Goal: Information Seeking & Learning: Learn about a topic

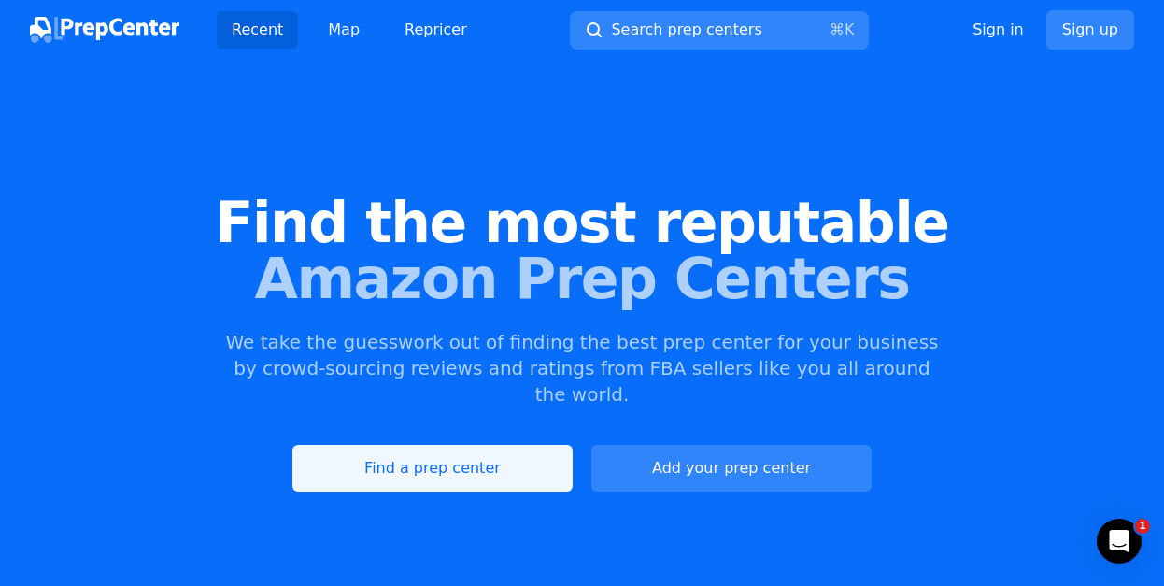
click at [447, 445] on link "Find a prep center" at bounding box center [432, 468] width 280 height 47
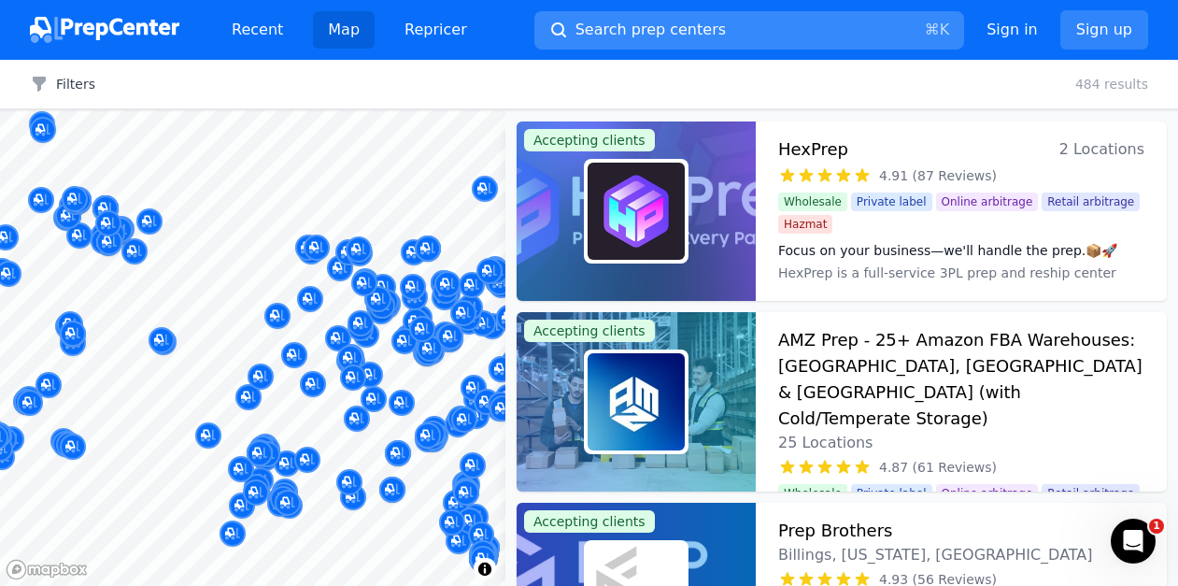
click at [603, 25] on span "Search prep centers" at bounding box center [650, 30] width 150 height 22
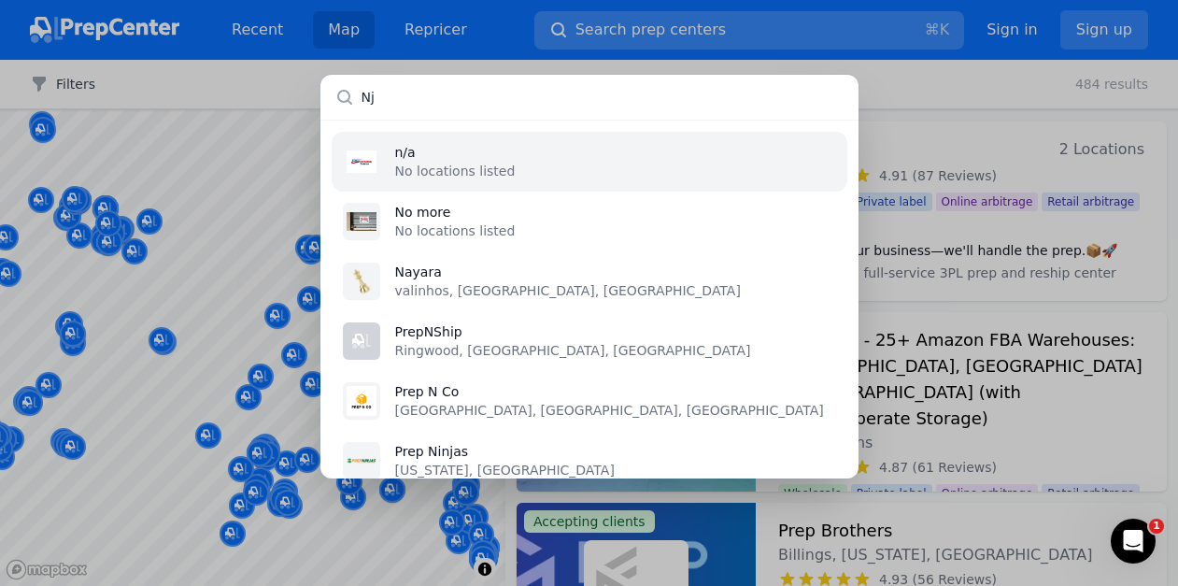
type input "Nj"
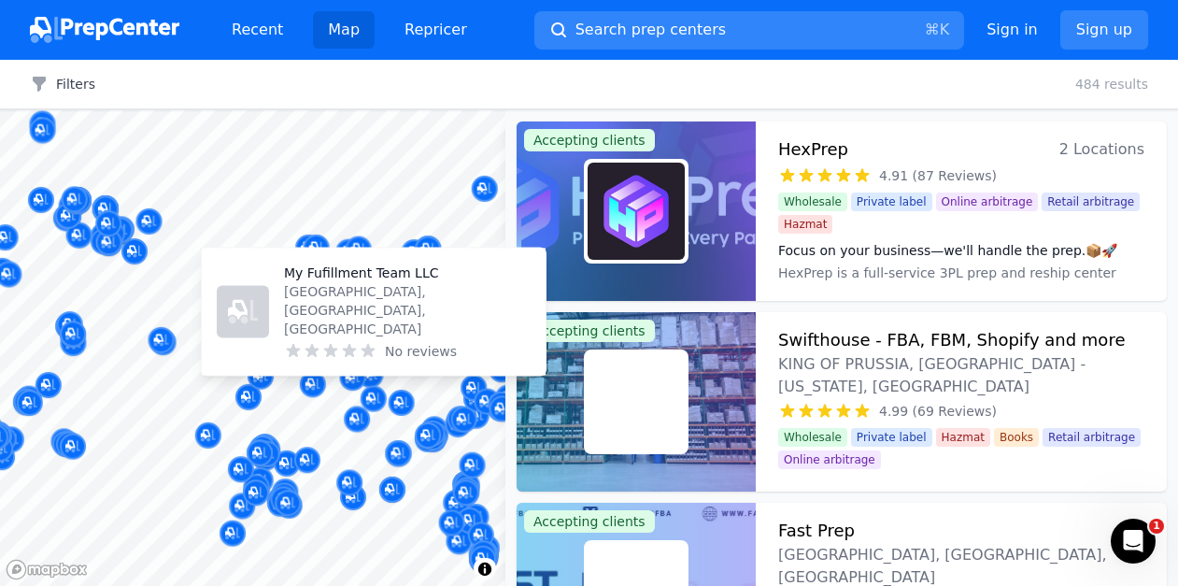
drag, startPoint x: 375, startPoint y: 395, endPoint x: 244, endPoint y: 368, distance: 133.6
click at [244, 368] on body "Recent Map Repricer Search prep centers ⌘ K Open main menu Sign in Sign up Filt…" at bounding box center [589, 293] width 1178 height 586
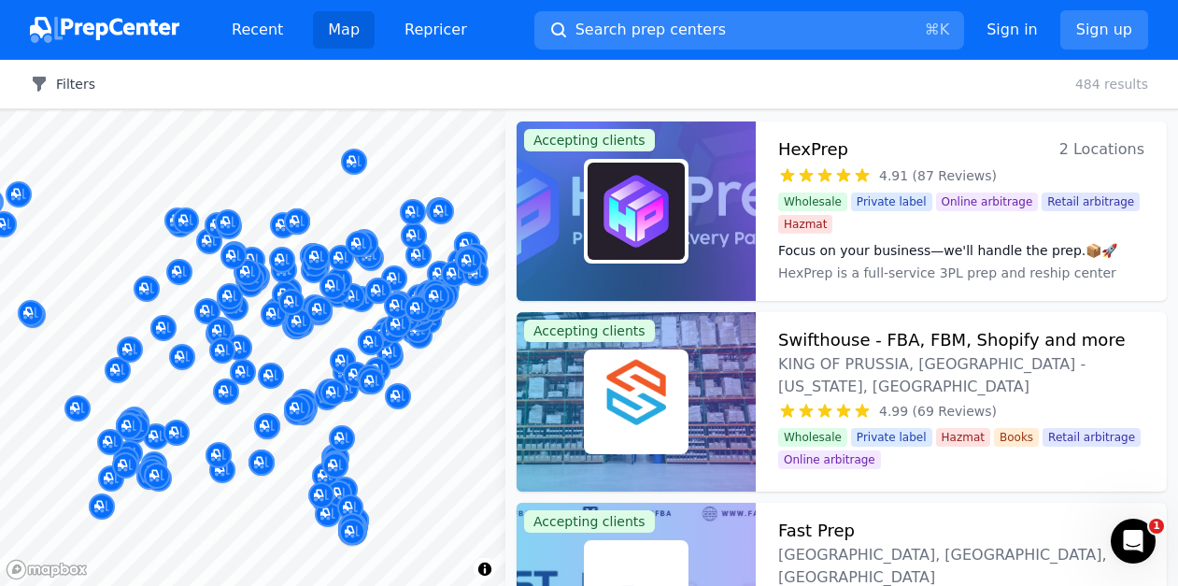
click at [71, 81] on button "Filters" at bounding box center [62, 84] width 65 height 19
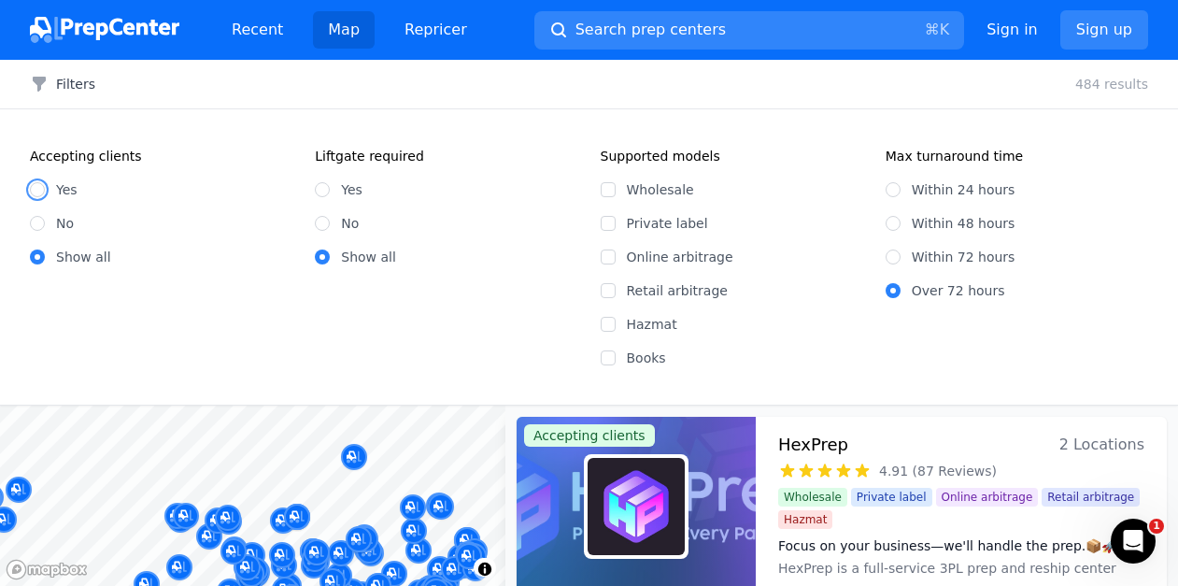
click at [38, 187] on input "Yes" at bounding box center [37, 189] width 15 height 15
radio input "true"
click at [608, 189] on input "Wholesale" at bounding box center [608, 189] width 15 height 15
click at [607, 182] on input "Wholesale" at bounding box center [608, 189] width 15 height 15
checkbox input "false"
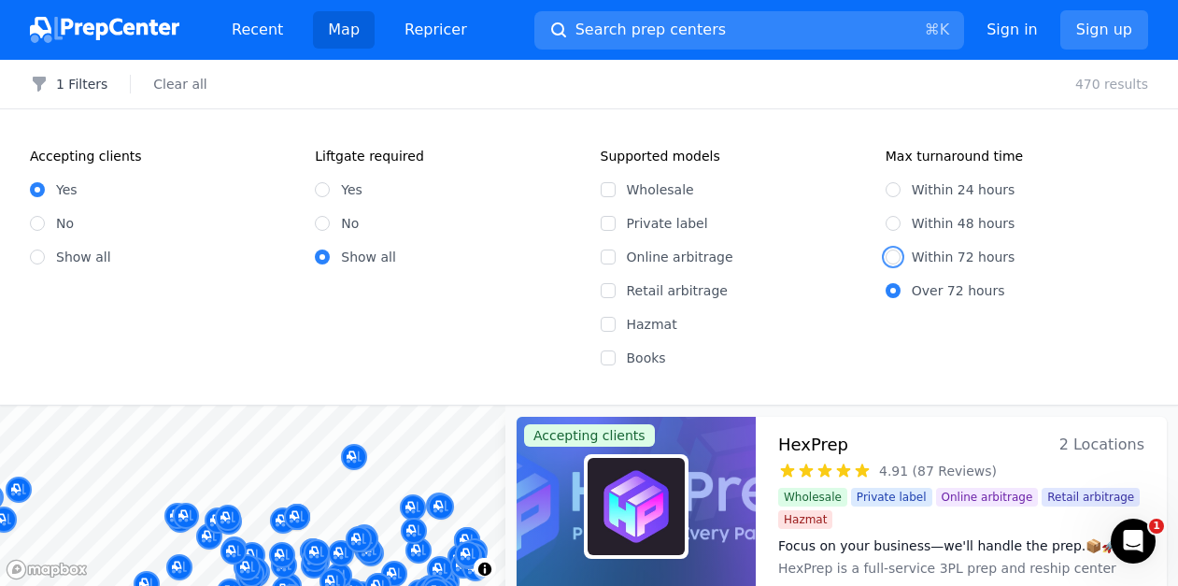
click at [890, 254] on input "Within 72 hours" at bounding box center [893, 256] width 15 height 15
radio input "true"
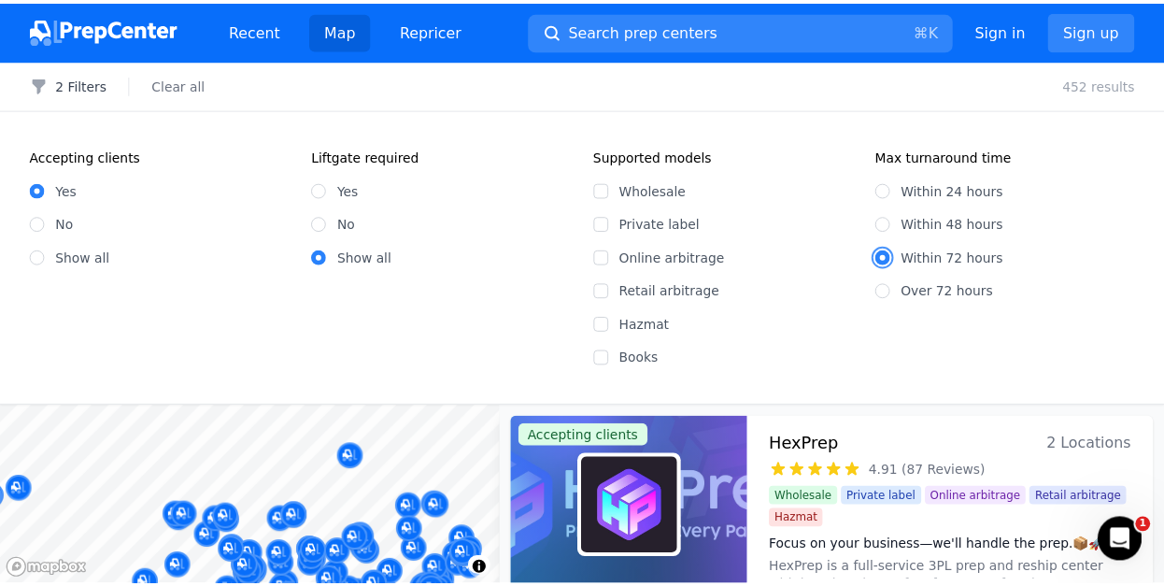
scroll to position [11113, 0]
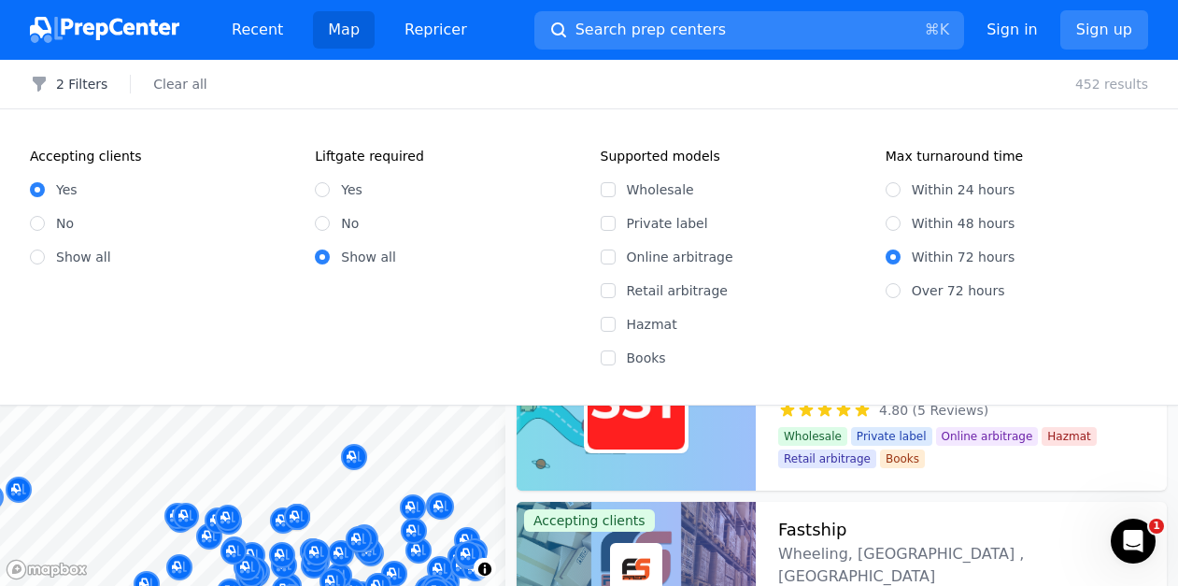
click at [171, 202] on div "Yes No Show all" at bounding box center [161, 215] width 262 height 101
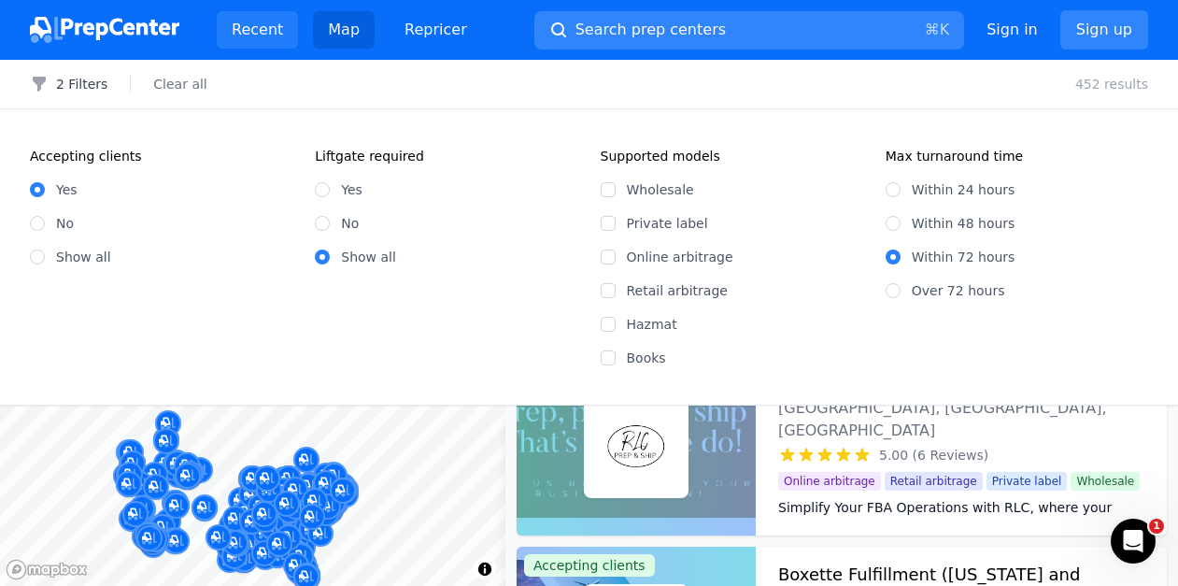
click at [256, 35] on link "Recent" at bounding box center [257, 29] width 81 height 37
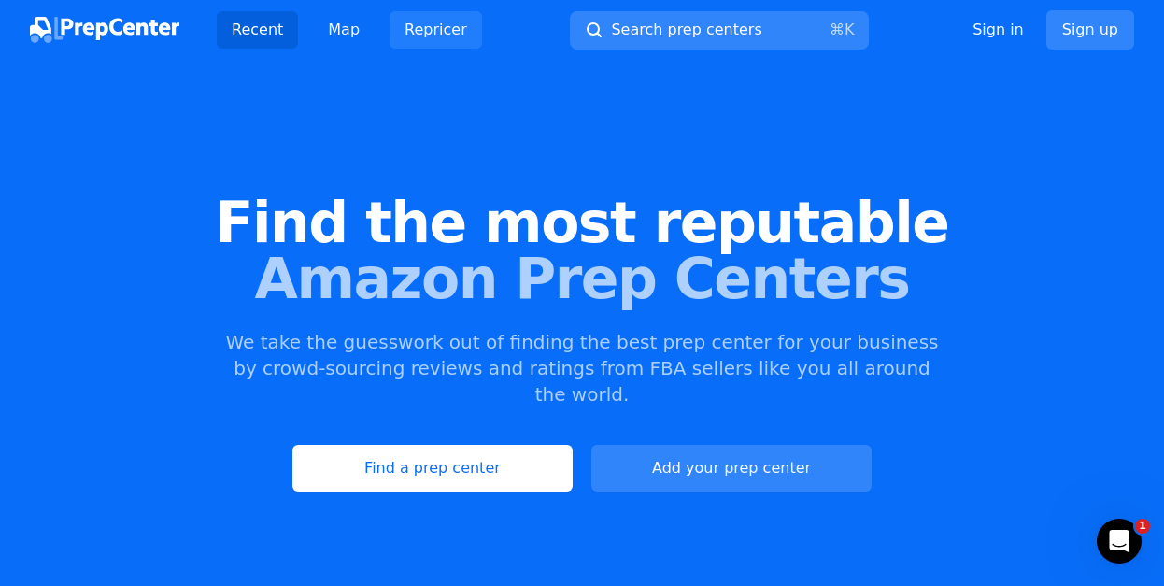
click at [417, 30] on link "Repricer" at bounding box center [436, 29] width 92 height 37
click at [687, 33] on span "Search prep centers" at bounding box center [686, 30] width 150 height 22
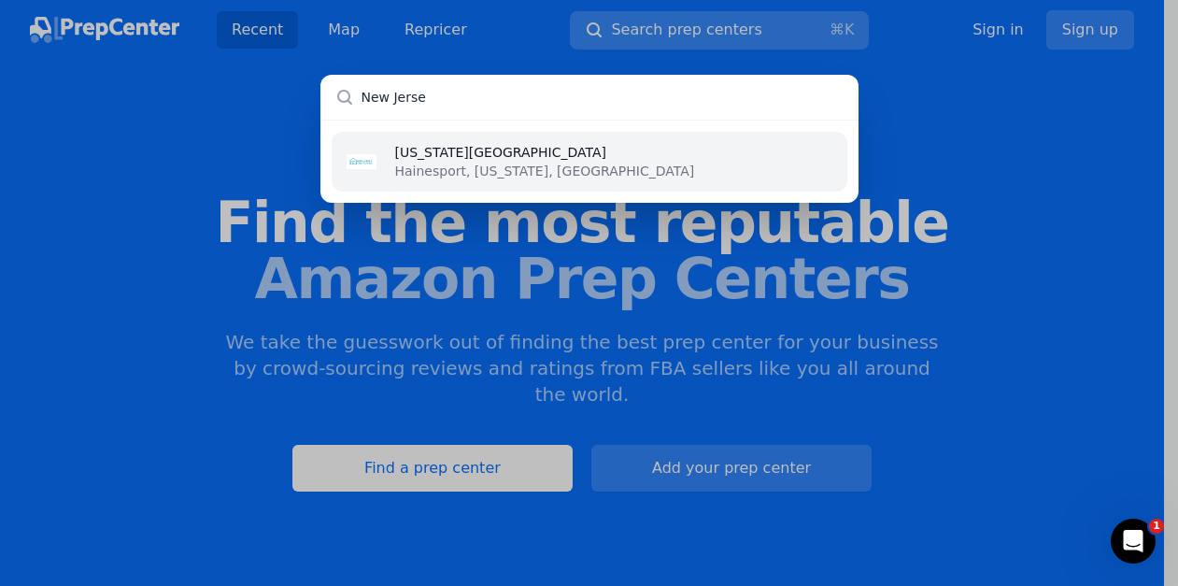
type input "New Jersey"
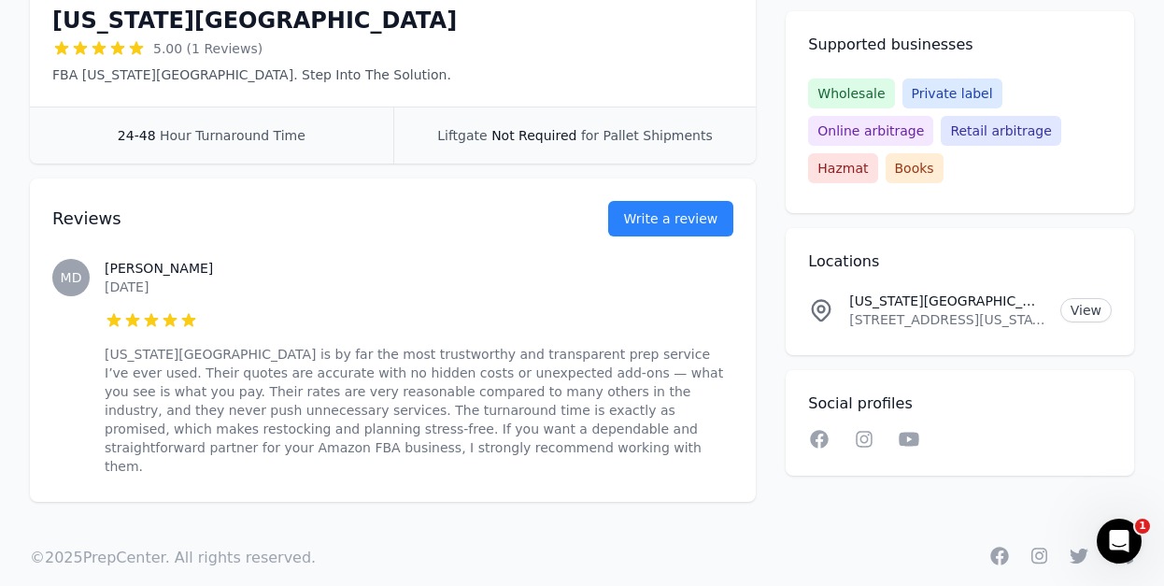
scroll to position [415, 0]
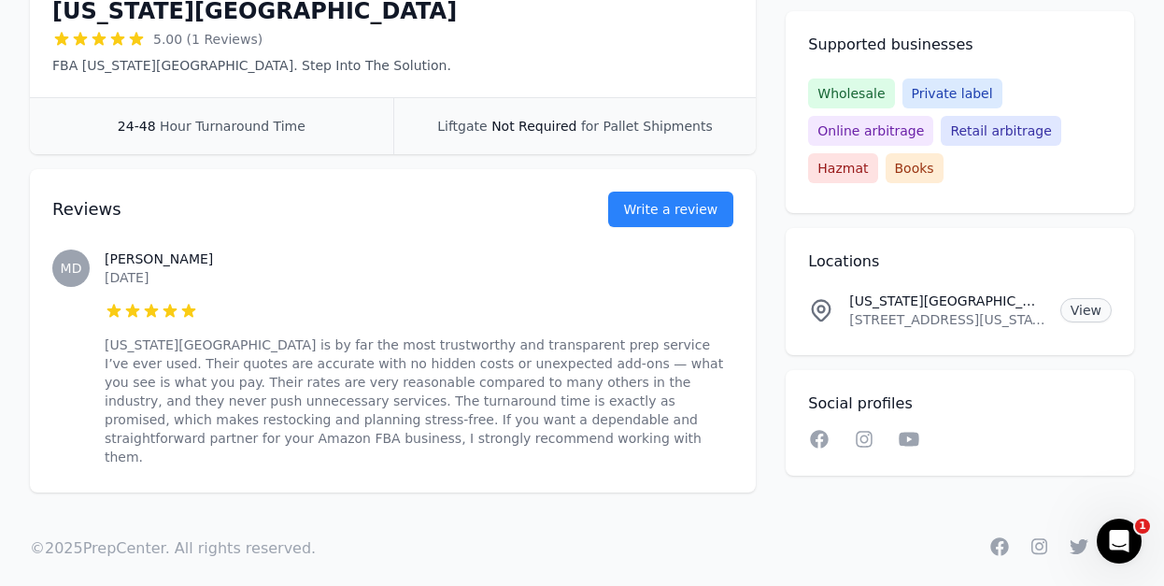
click at [1082, 309] on link "View" at bounding box center [1085, 310] width 51 height 24
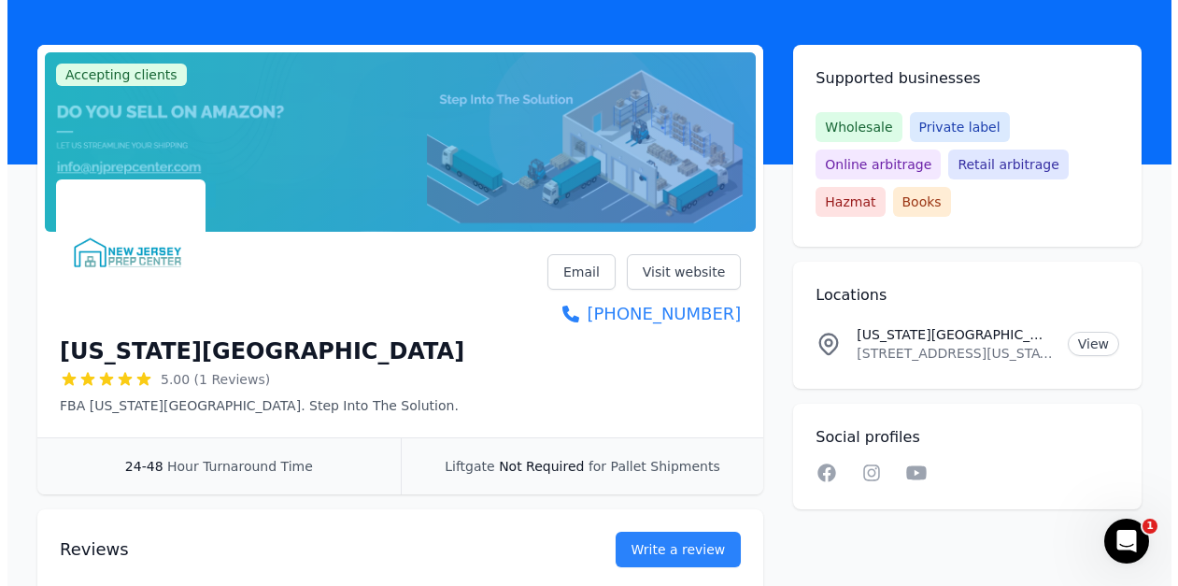
scroll to position [0, 0]
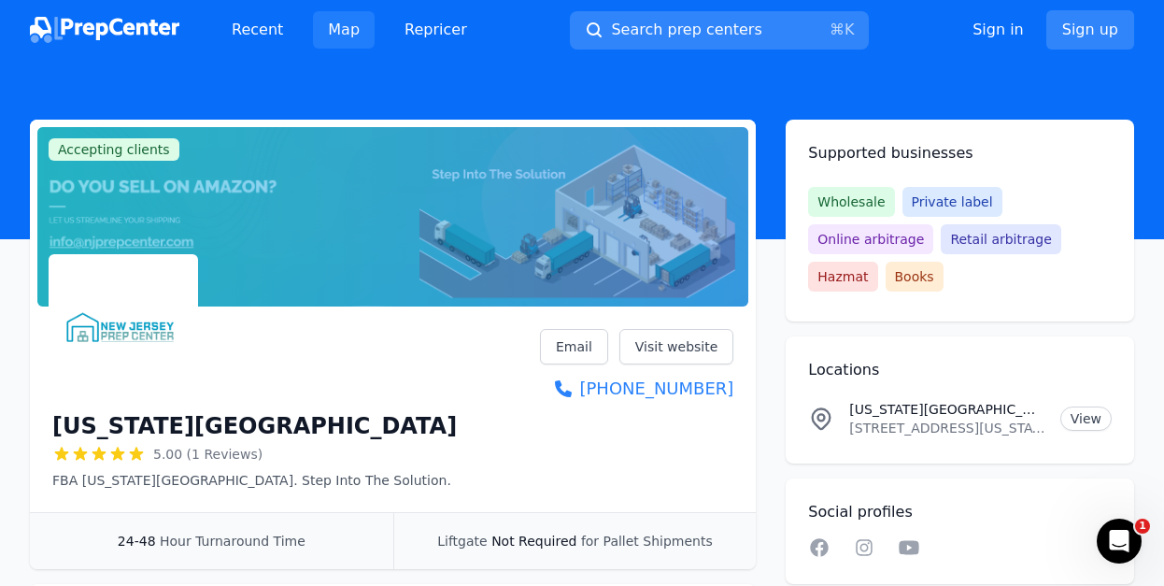
click at [344, 32] on link "Map" at bounding box center [344, 29] width 62 height 37
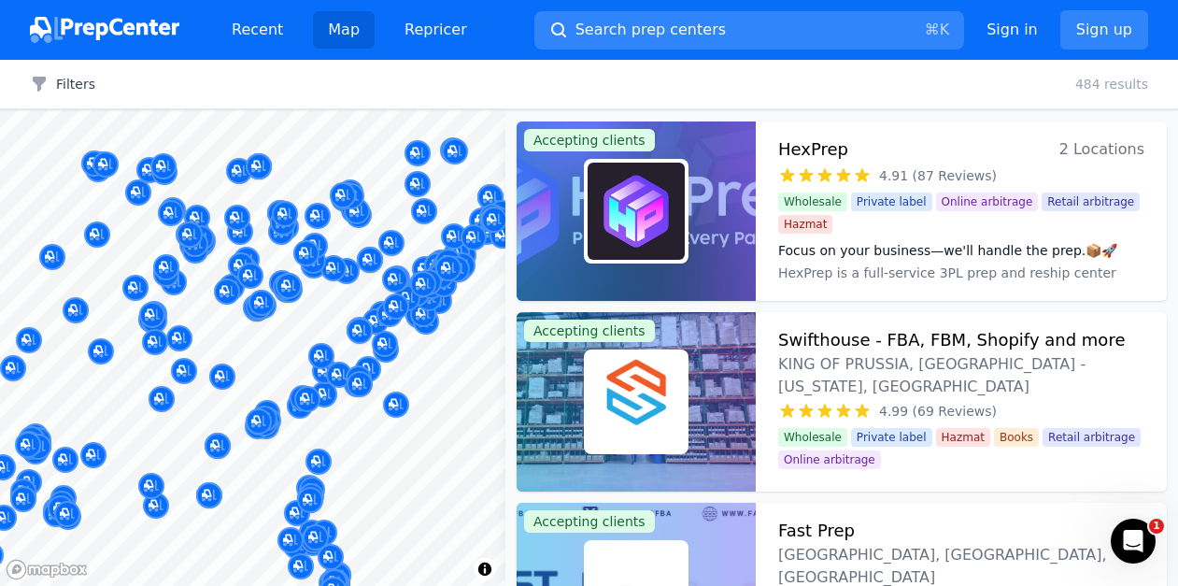
click at [398, 386] on body "Recent Map Repricer Search prep centers ⌘ K Open main menu Sign in Sign up Filt…" at bounding box center [589, 293] width 1178 height 586
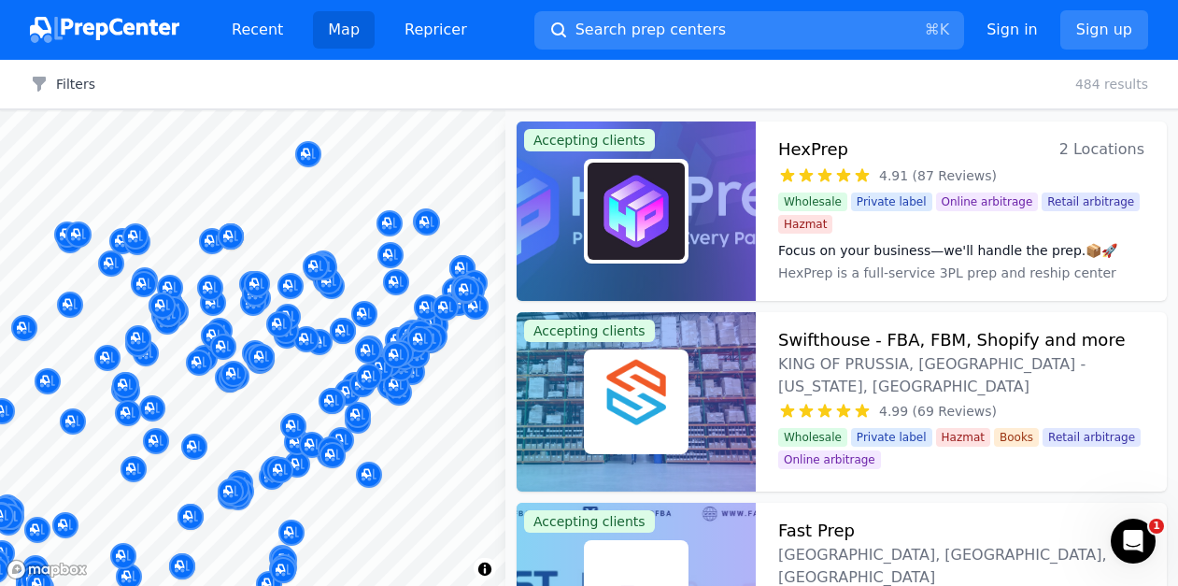
click at [424, 305] on div at bounding box center [422, 309] width 359 height 15
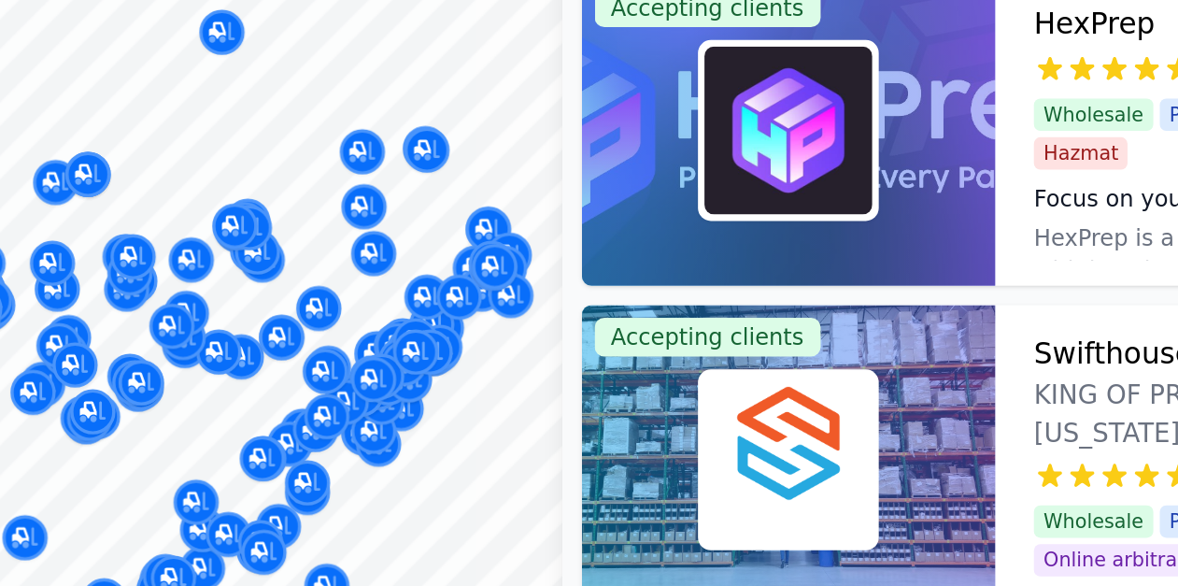
click at [423, 343] on div at bounding box center [400, 348] width 359 height 15
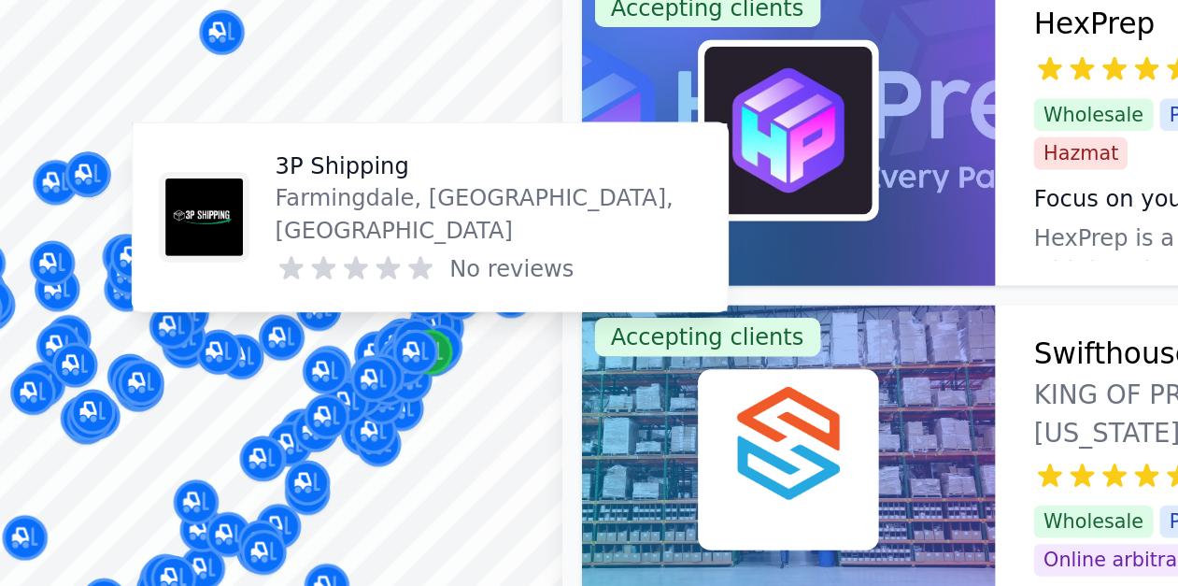
click at [433, 337] on icon "Map marker" at bounding box center [428, 339] width 15 height 12
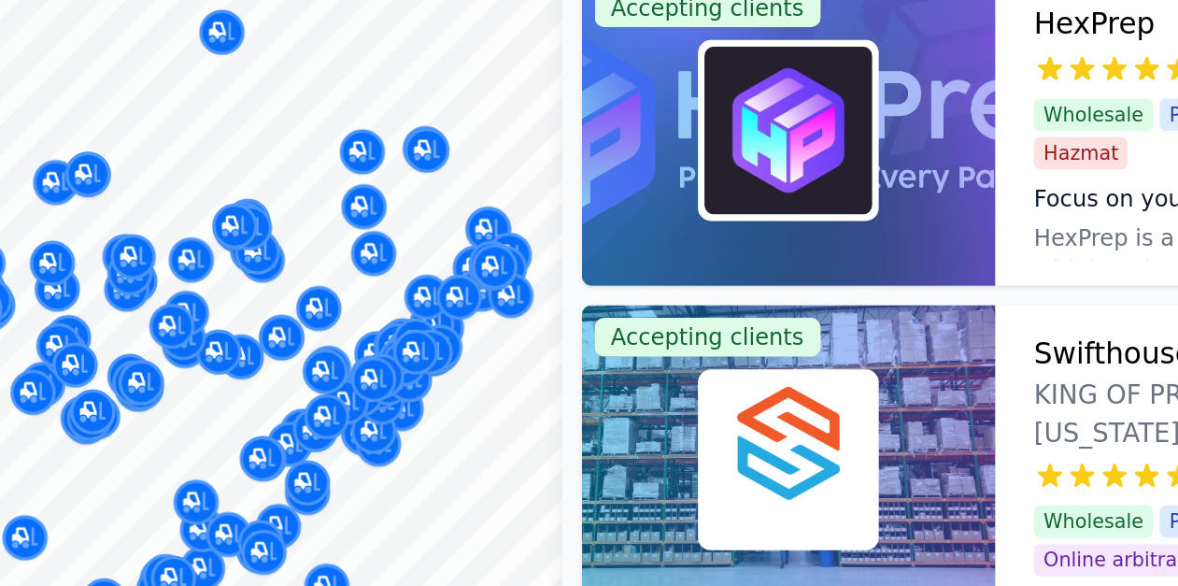
click at [439, 331] on div at bounding box center [429, 328] width 359 height 15
click at [418, 320] on div at bounding box center [420, 319] width 359 height 15
click at [406, 328] on div at bounding box center [429, 328] width 359 height 15
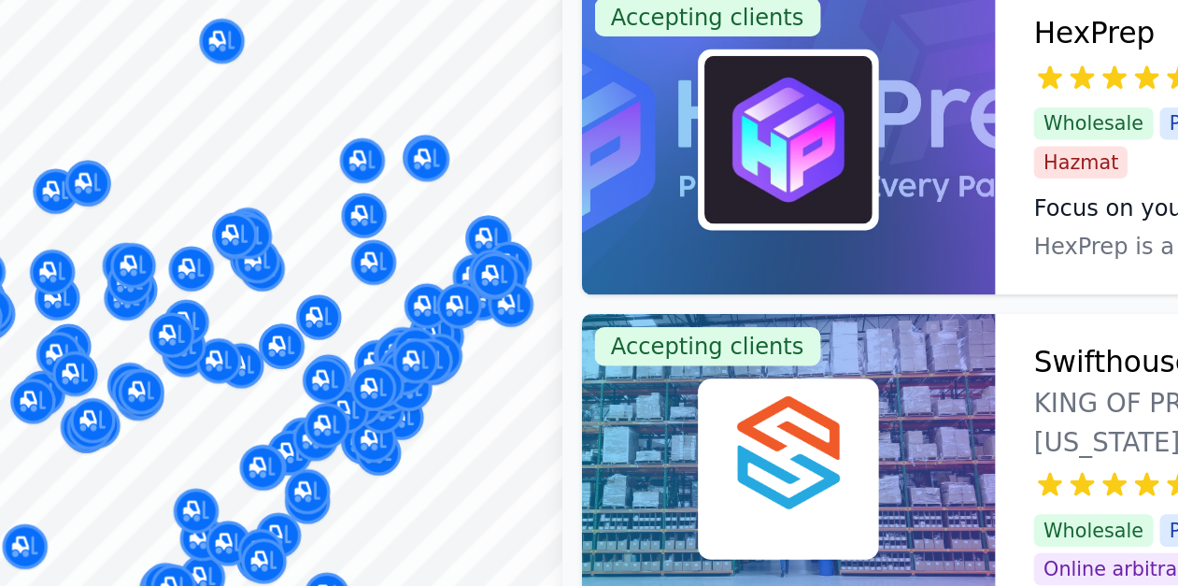
click at [406, 330] on div at bounding box center [429, 328] width 359 height 15
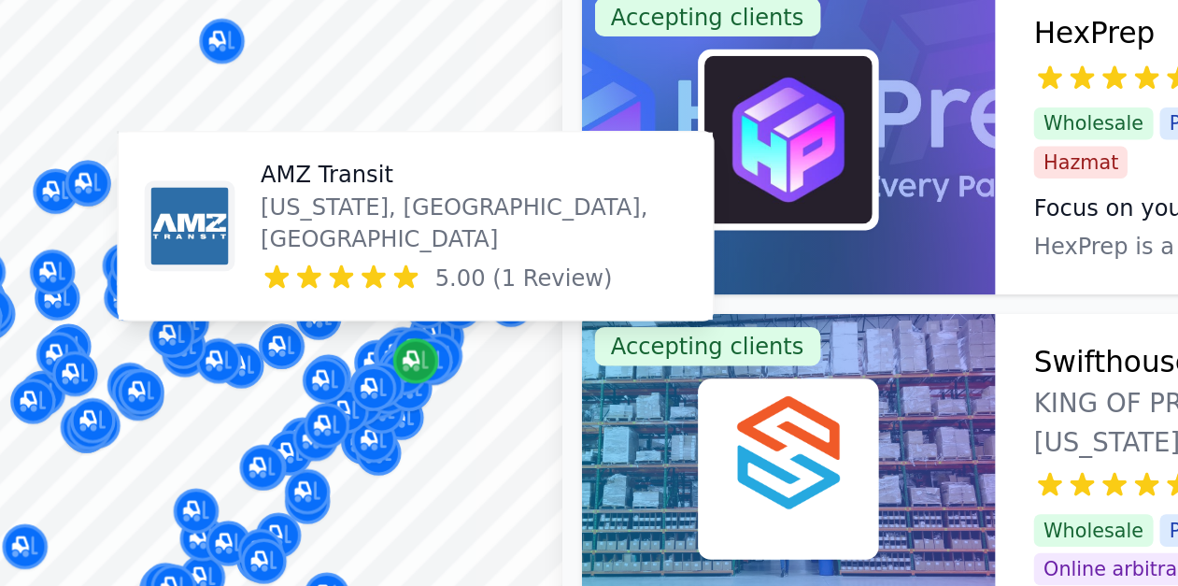
click at [420, 338] on icon "Map marker" at bounding box center [417, 337] width 9 height 9
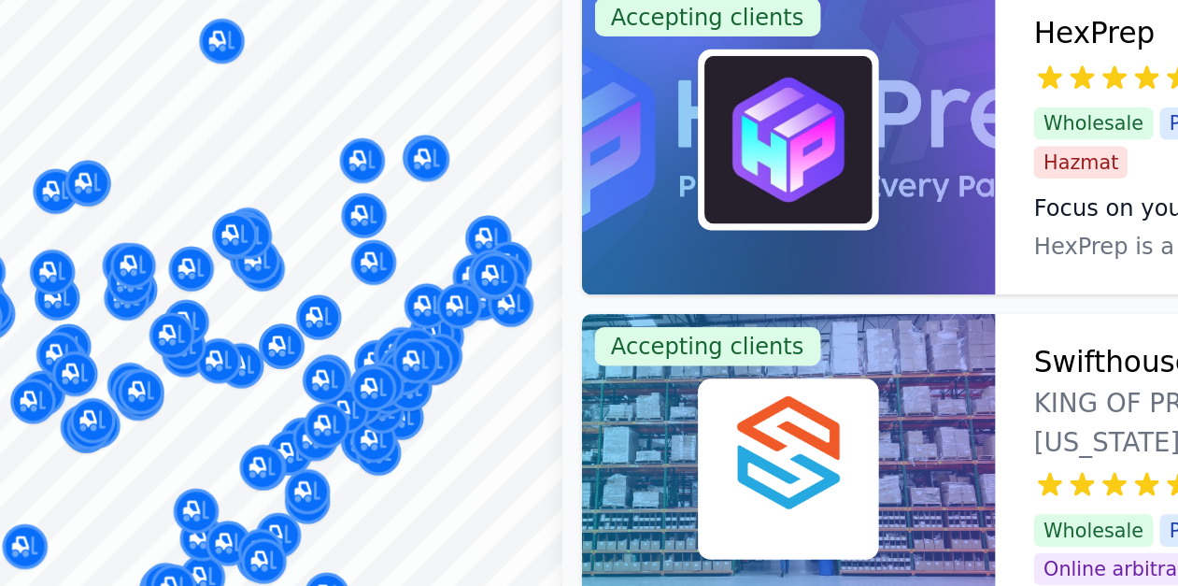
click at [424, 317] on div at bounding box center [420, 319] width 359 height 15
click at [425, 302] on div at bounding box center [422, 309] width 359 height 15
click at [420, 358] on div at bounding box center [396, 365] width 359 height 15
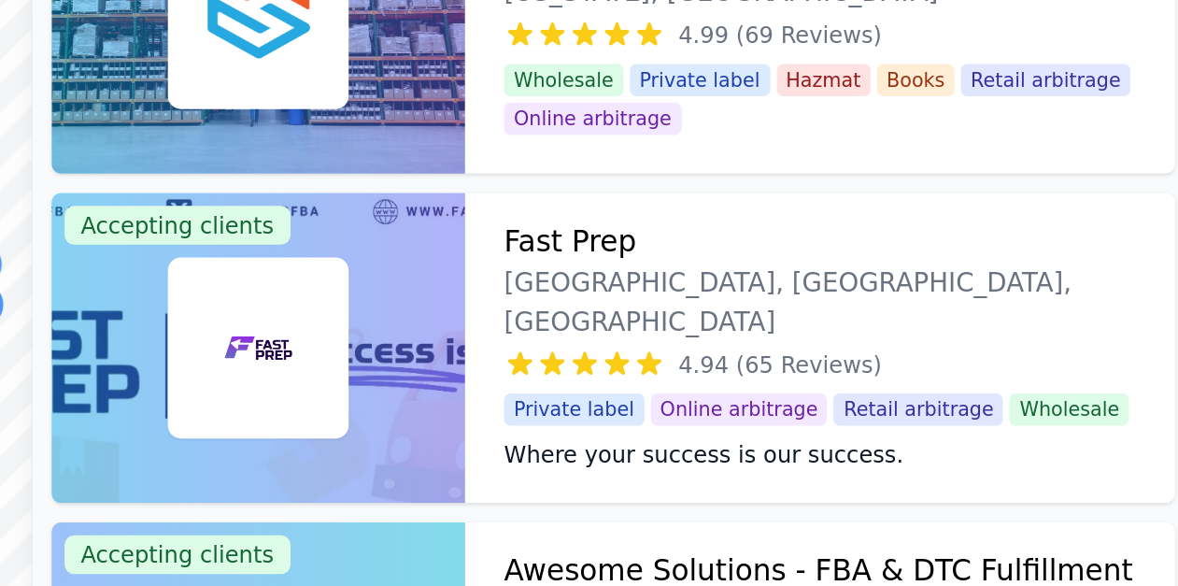
scroll to position [262, 0]
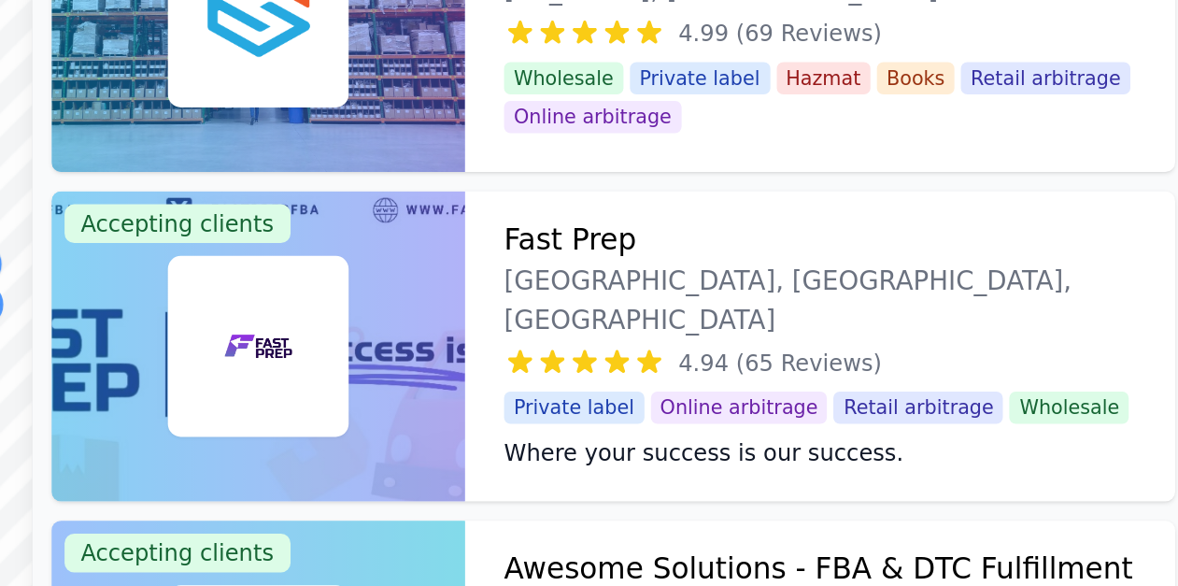
click at [813, 271] on h3 "Fast Prep" at bounding box center [816, 269] width 77 height 26
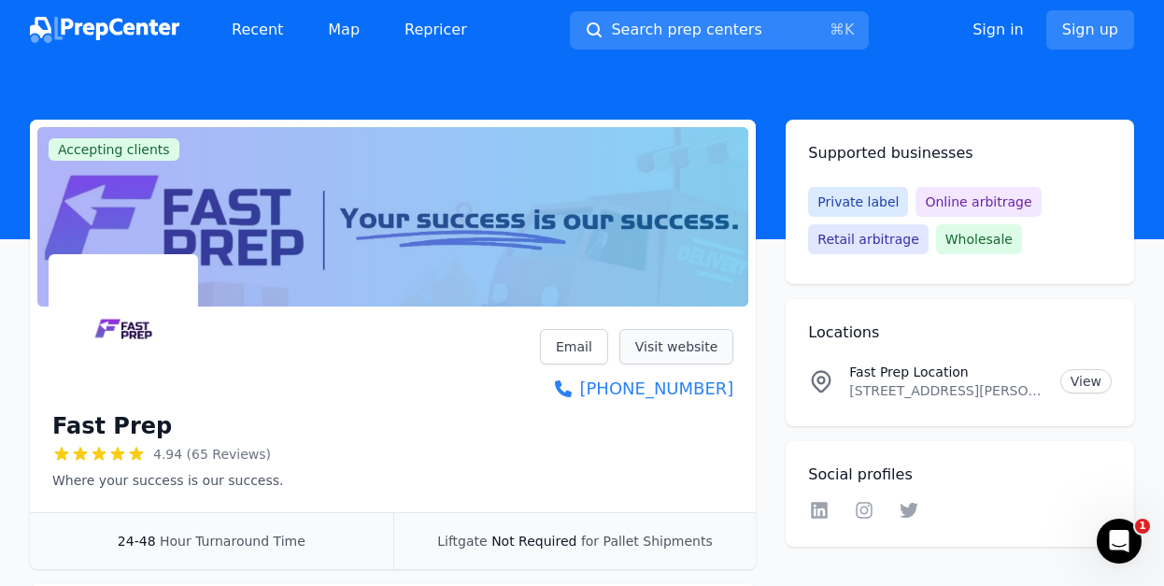
click at [674, 343] on link "Visit website" at bounding box center [676, 346] width 115 height 35
click at [1085, 377] on link "View" at bounding box center [1085, 381] width 51 height 24
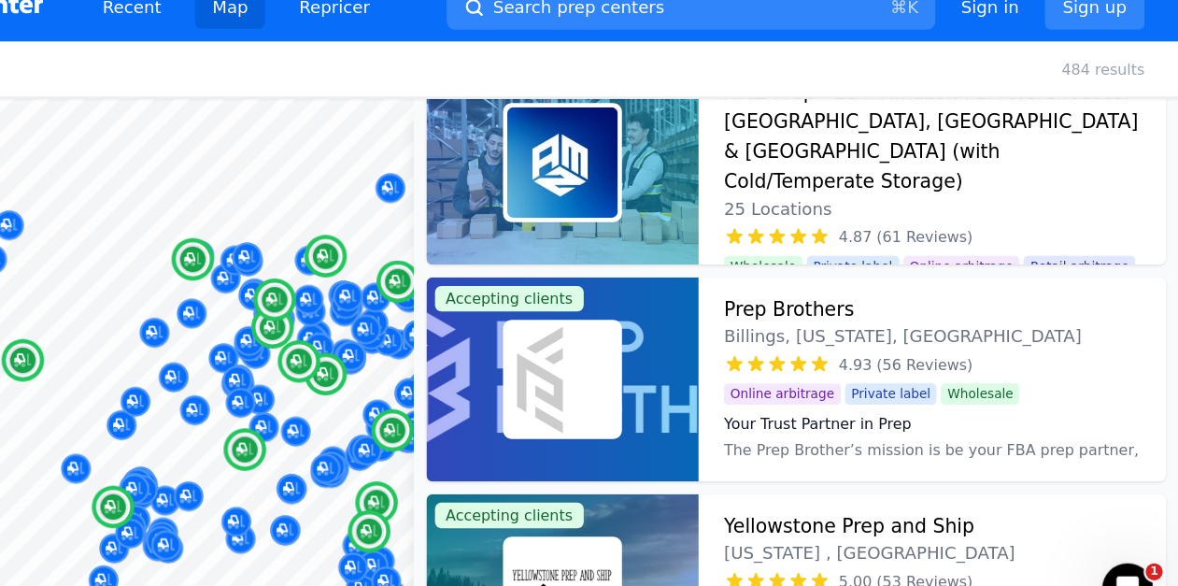
scroll to position [240, 0]
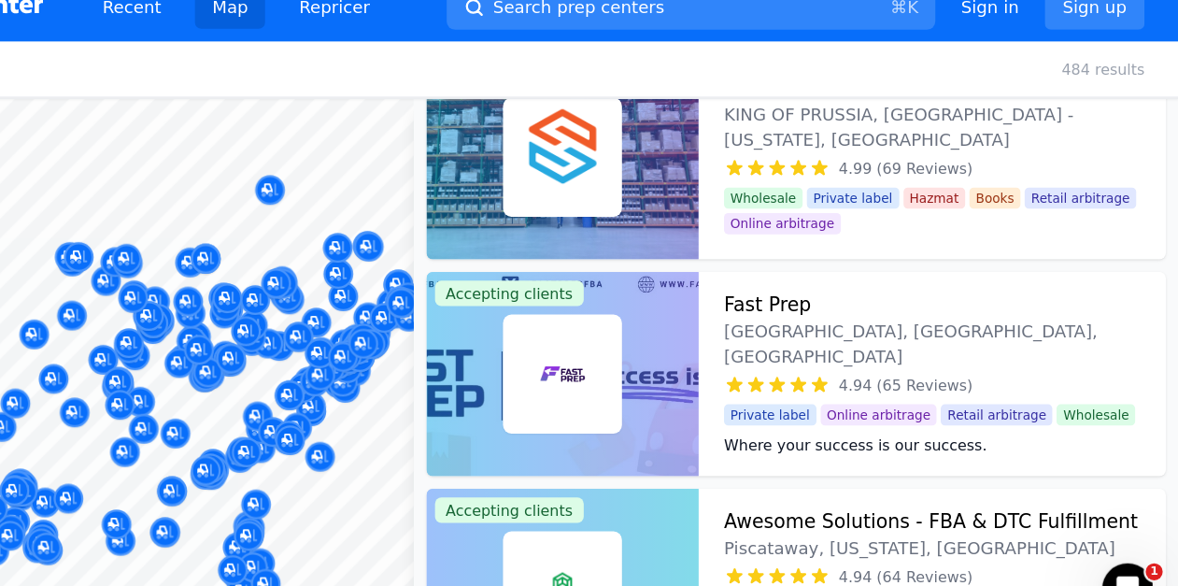
click at [362, 110] on div at bounding box center [252, 110] width 505 height 0
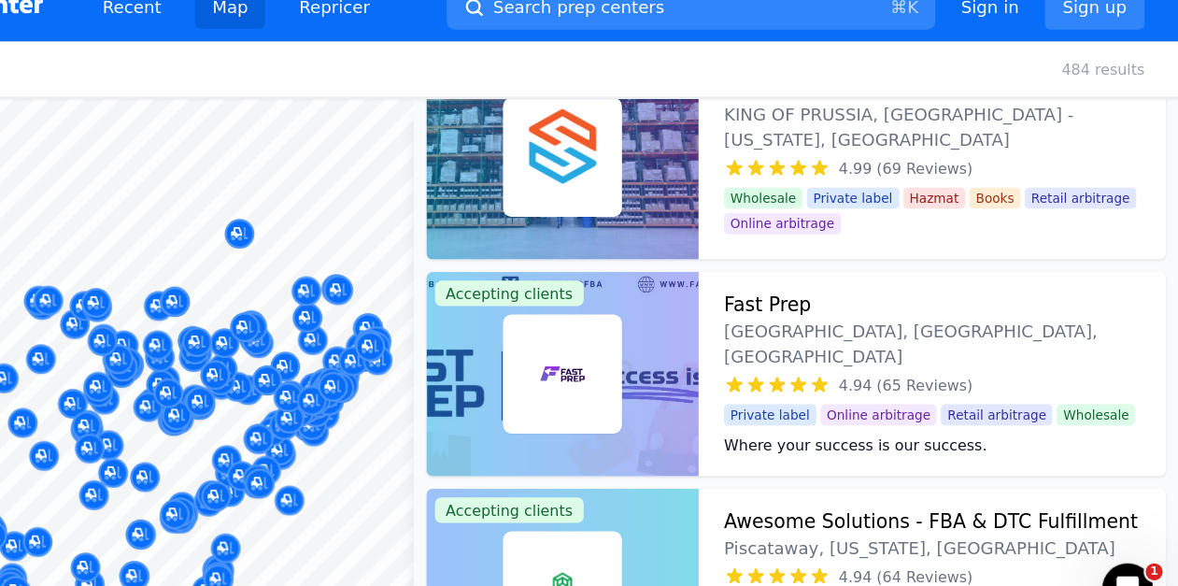
click at [439, 341] on div at bounding box center [434, 343] width 359 height 15
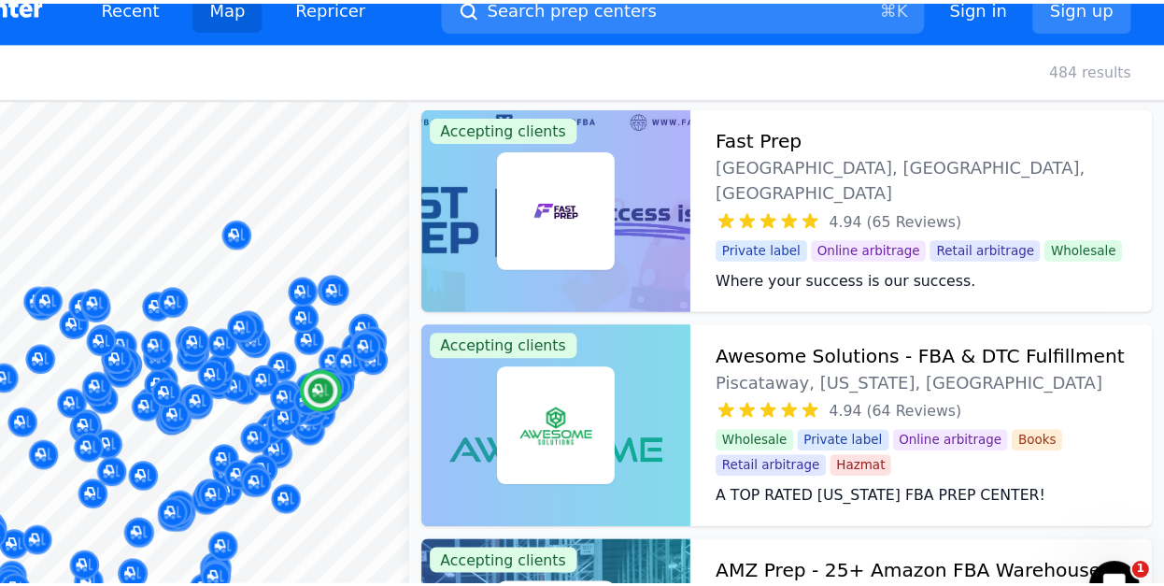
scroll to position [401, 0]
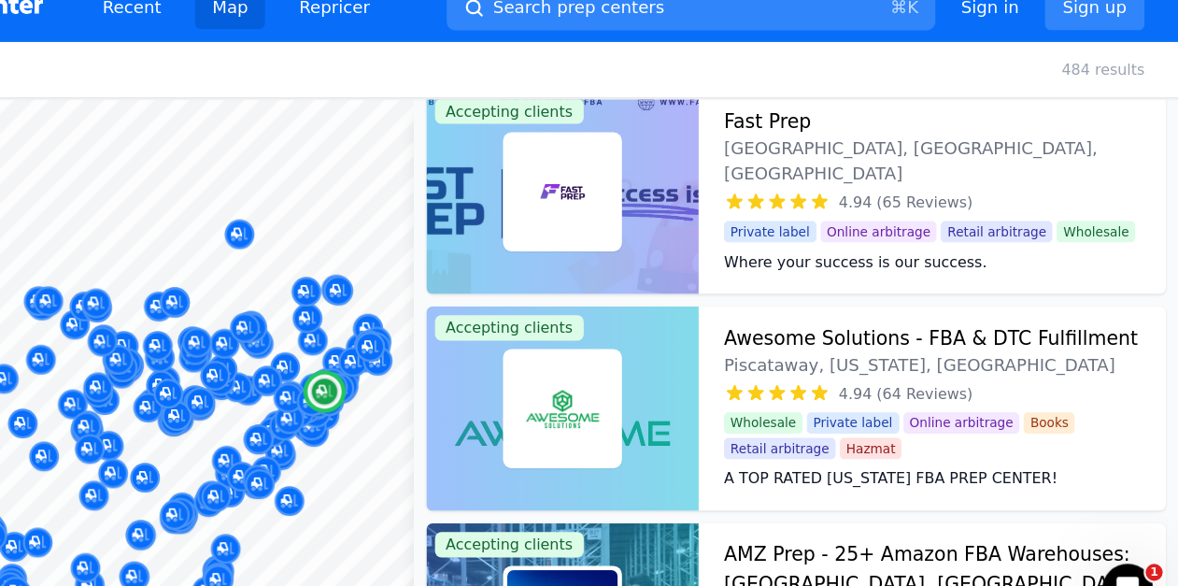
click at [890, 319] on h3 "Awesome Solutions - FBA & DTC Fulfillment" at bounding box center [960, 320] width 364 height 26
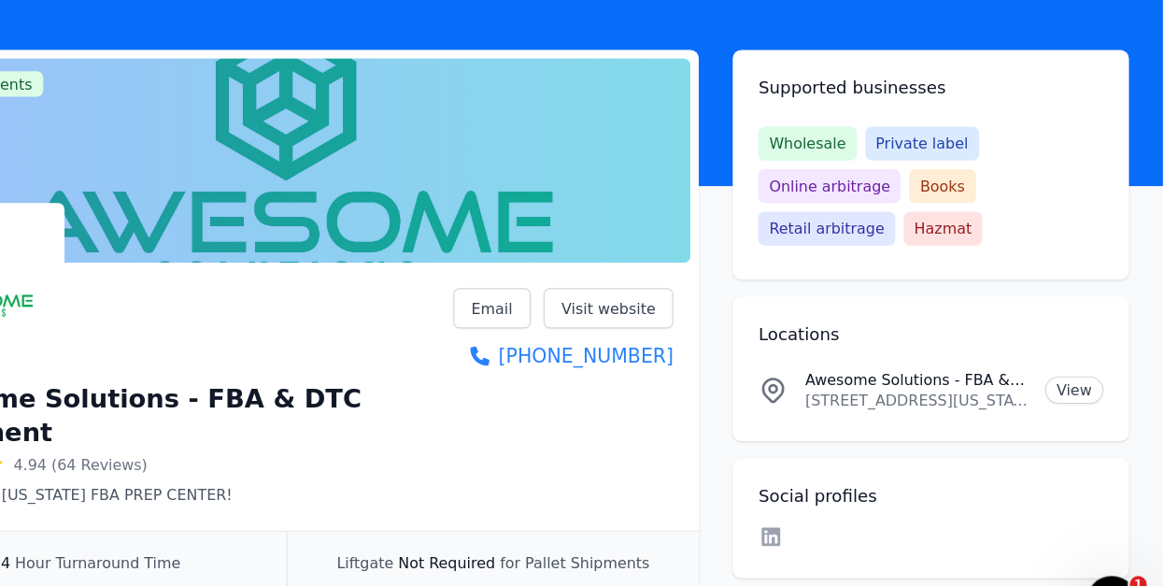
scroll to position [60, 0]
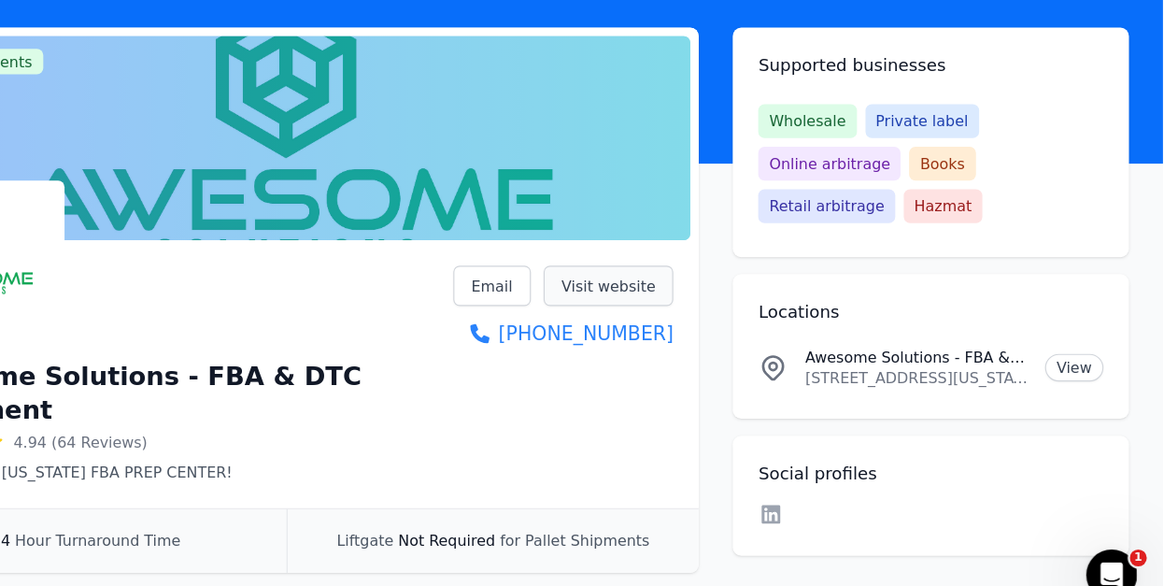
click at [693, 283] on link "Visit website" at bounding box center [676, 286] width 115 height 35
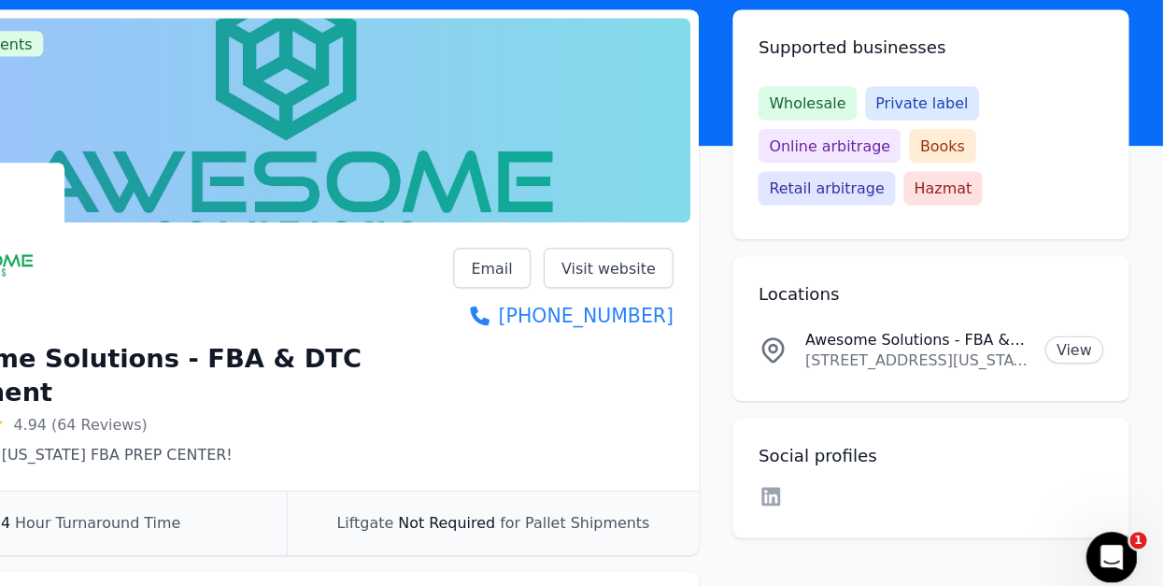
drag, startPoint x: 845, startPoint y: 364, endPoint x: 1040, endPoint y: 364, distance: 194.3
click at [1040, 364] on div "Awesome Solutions - FBA & DTC Fulfillment Location 411 Bell St, Piscataway, New…" at bounding box center [960, 358] width 304 height 37
copy p "411 Bell St, Piscataway, New Jer"
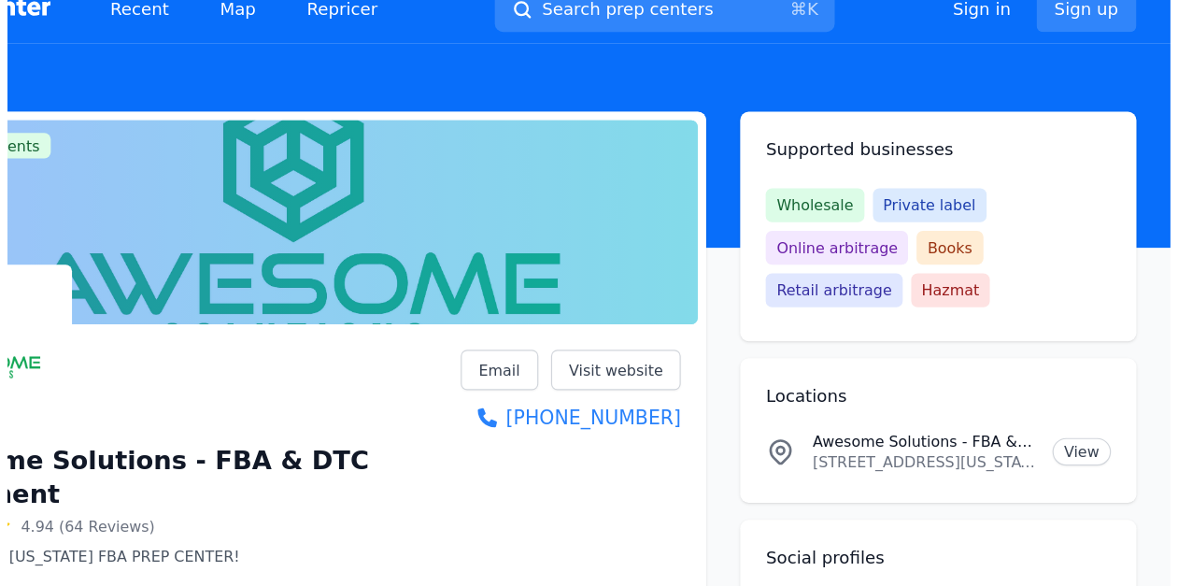
scroll to position [0, 0]
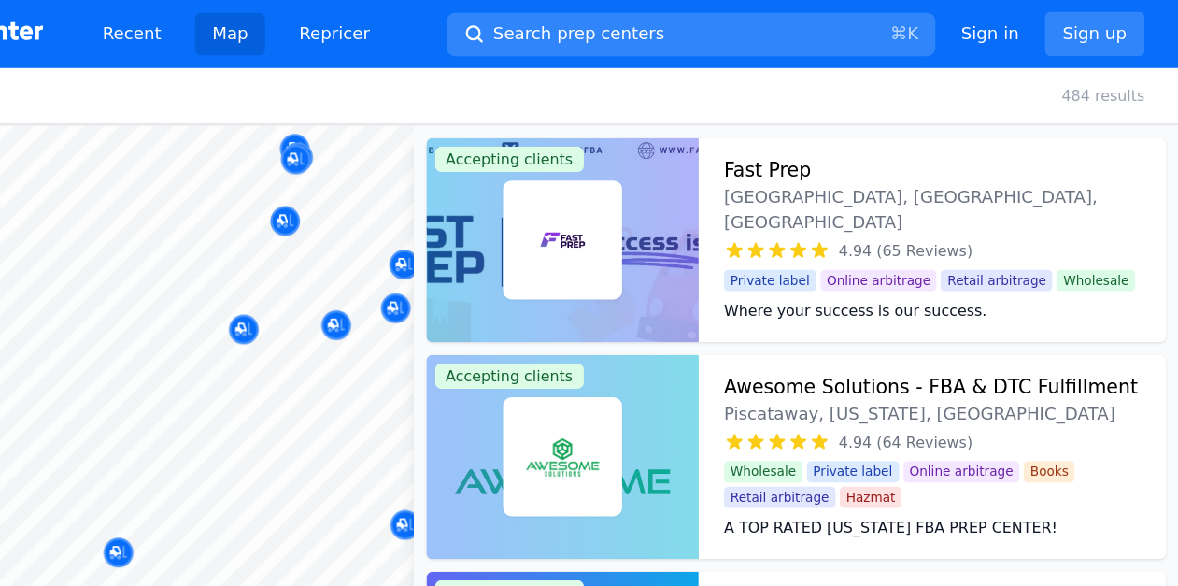
drag, startPoint x: 416, startPoint y: 243, endPoint x: 430, endPoint y: 228, distance: 20.5
click at [430, 228] on body "Recent Map Repricer Search prep centers ⌘ K Open main menu Sign in Sign up Filt…" at bounding box center [589, 293] width 1178 height 586
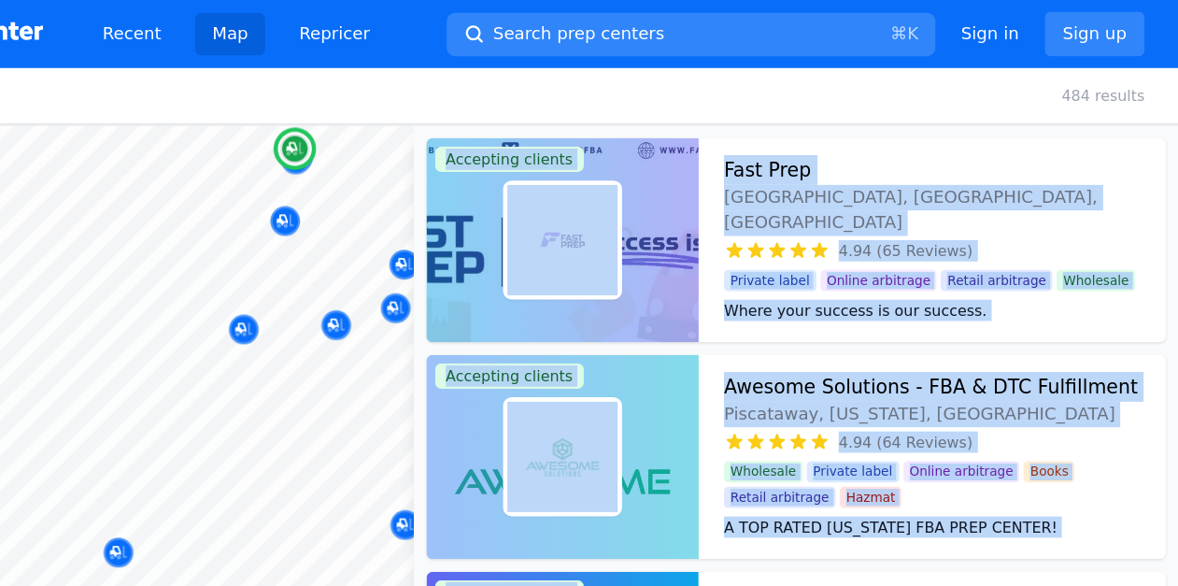
click at [760, 221] on div "Fast Prep [GEOGRAPHIC_DATA], [GEOGRAPHIC_DATA], [GEOGRAPHIC_DATA] 4.94 (65 Revi…" at bounding box center [961, 210] width 411 height 179
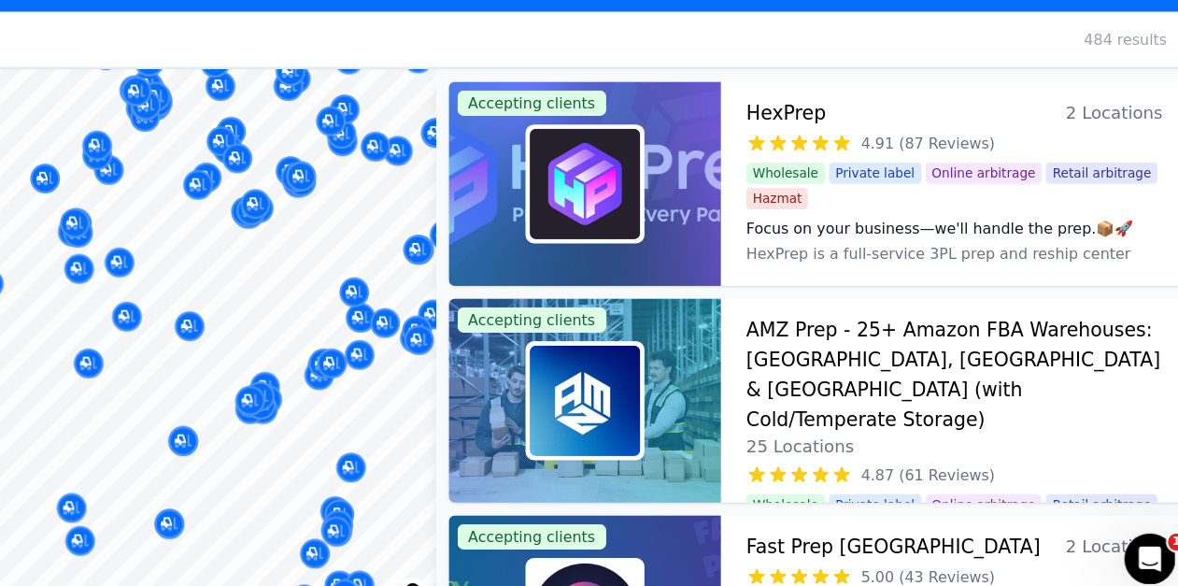
click at [369, 425] on body "Recent Map Repricer Search prep centers ⌘ K Open main menu Sign in Sign up Filt…" at bounding box center [589, 293] width 1178 height 586
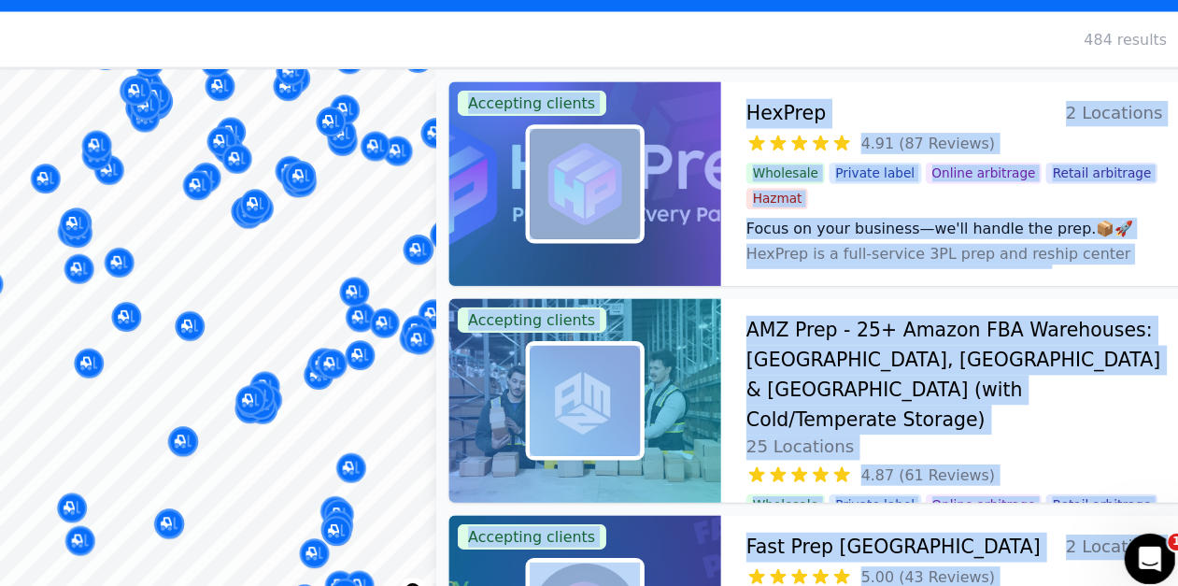
drag, startPoint x: 485, startPoint y: 435, endPoint x: 335, endPoint y: 306, distance: 197.4
click at [335, 306] on body "Recent Map Repricer Search prep centers ⌘ K Open main menu Sign in Sign up Filt…" at bounding box center [589, 293] width 1178 height 586
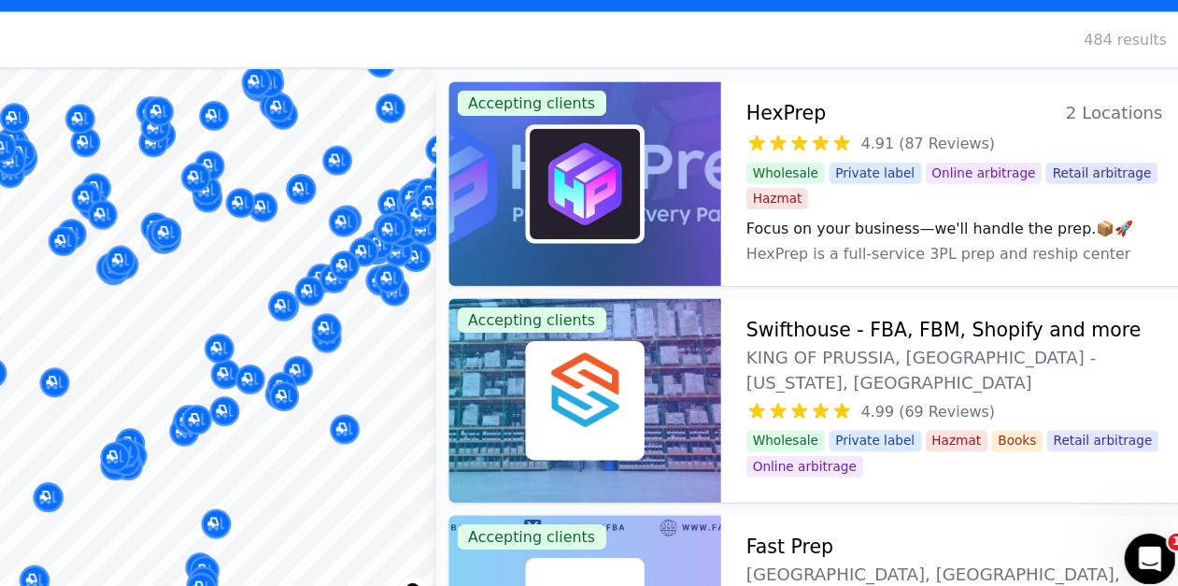
click at [421, 500] on body "Recent Map Repricer Search prep centers ⌘ K Open main menu Sign in Sign up Filt…" at bounding box center [589, 293] width 1178 height 586
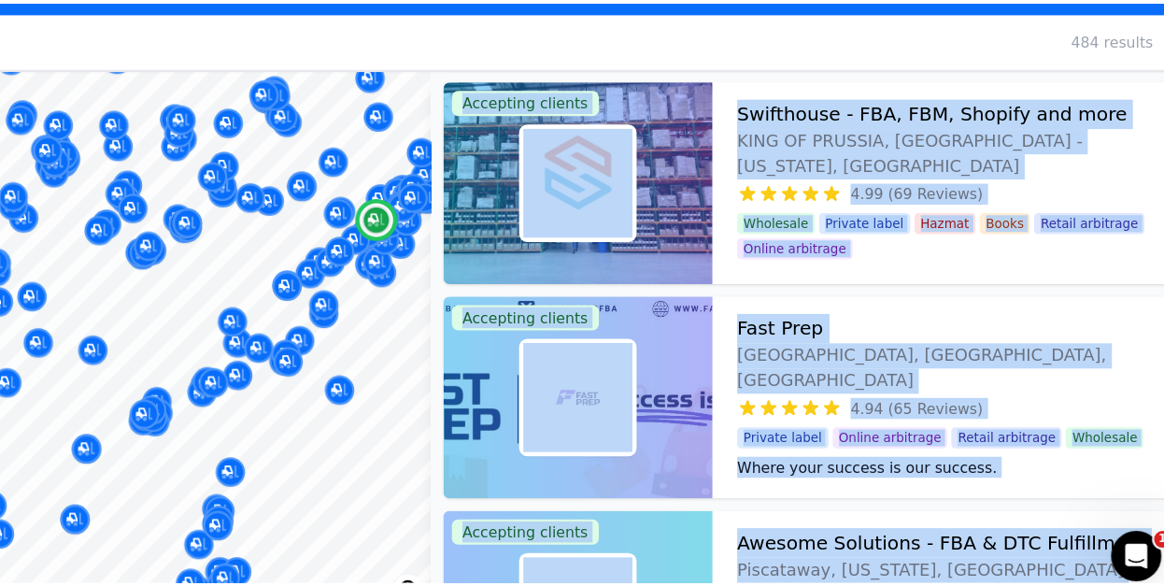
scroll to position [204, 0]
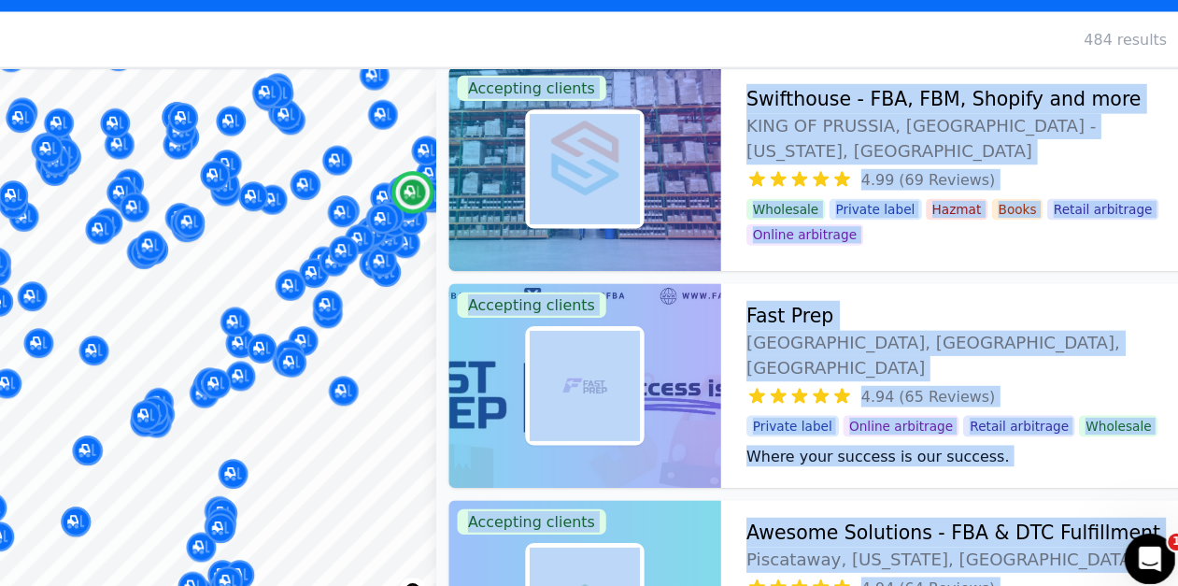
click at [818, 328] on h3 "Fast Prep" at bounding box center [816, 327] width 77 height 26
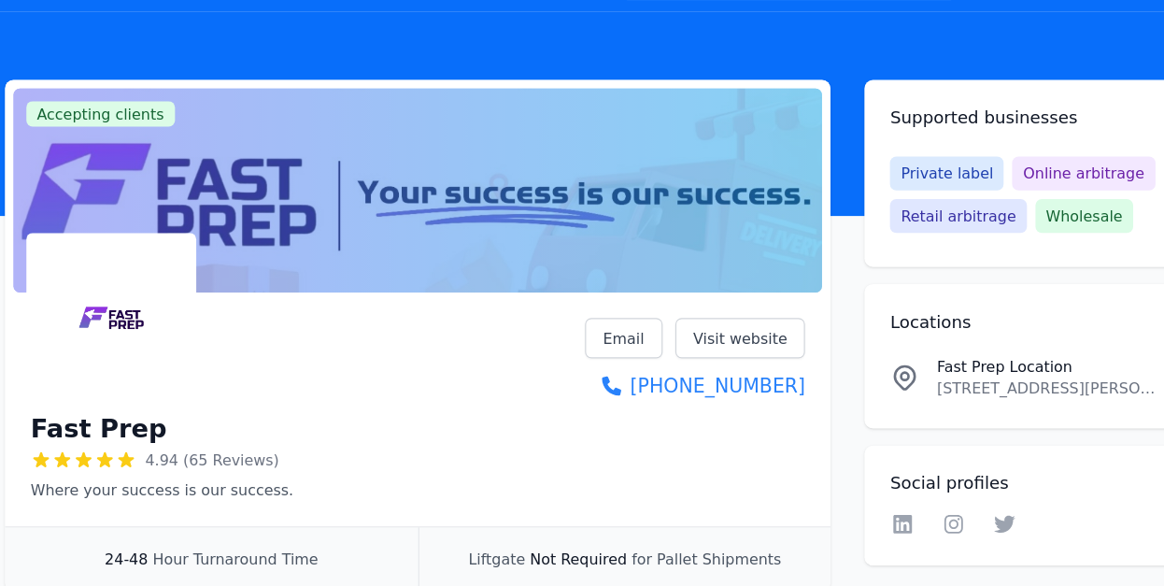
click at [220, 455] on span "4.94 (65 Reviews)" at bounding box center [212, 454] width 118 height 19
click at [165, 454] on span "4.94 (65 Reviews)" at bounding box center [212, 454] width 118 height 19
click at [205, 451] on span "4.94 (65 Reviews)" at bounding box center [212, 454] width 118 height 19
click at [114, 456] on icon at bounding box center [118, 453] width 14 height 13
click at [135, 483] on p "Where your success is our success." at bounding box center [167, 480] width 231 height 19
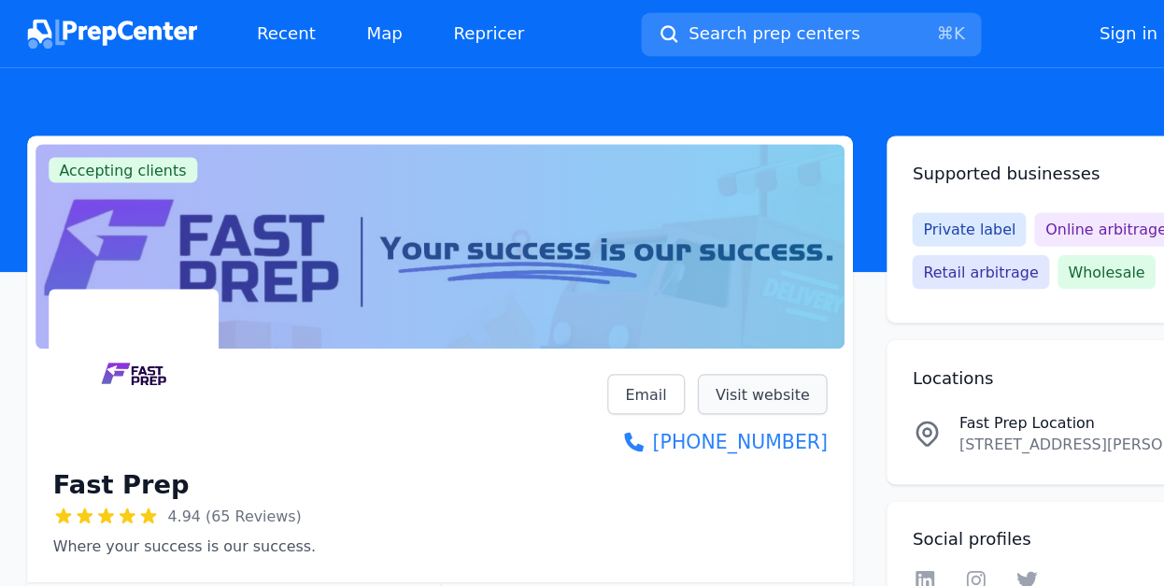
click at [674, 346] on link "Visit website" at bounding box center [676, 346] width 115 height 35
